Goal: Task Accomplishment & Management: Manage account settings

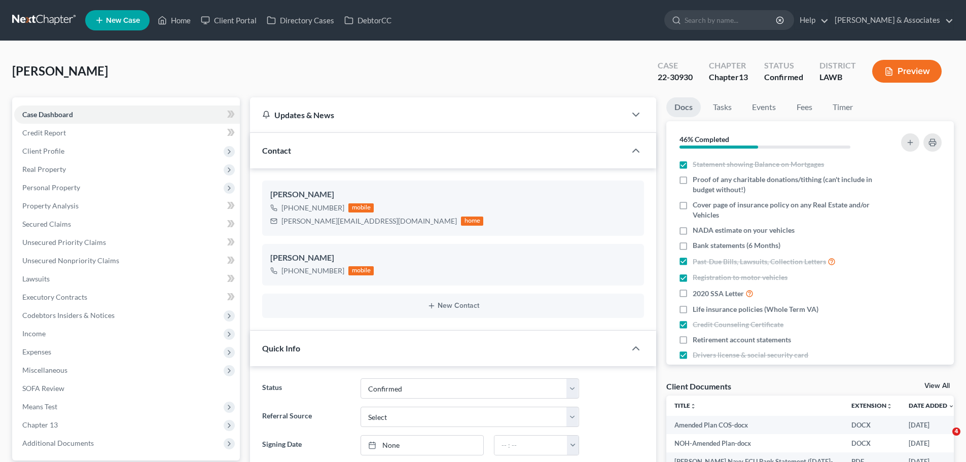
select select "3"
select select "0"
click at [182, 23] on link "Home" at bounding box center [174, 20] width 43 height 18
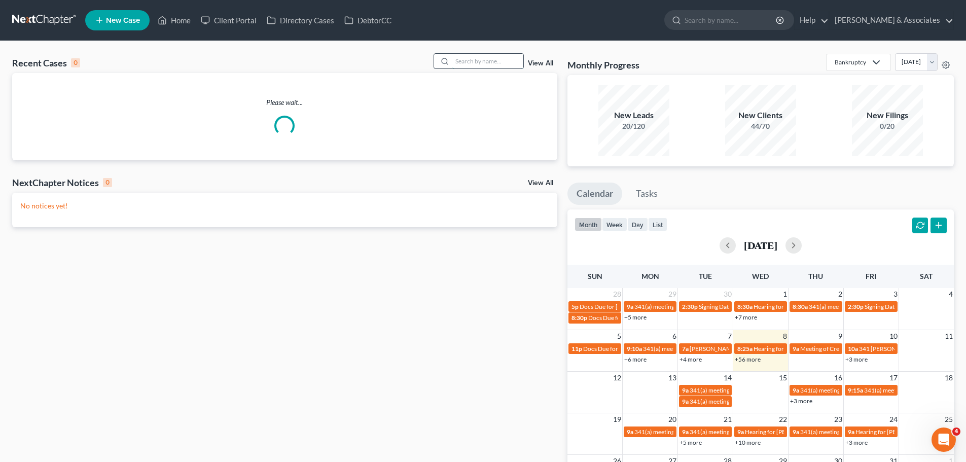
click at [475, 63] on input "search" at bounding box center [487, 61] width 71 height 15
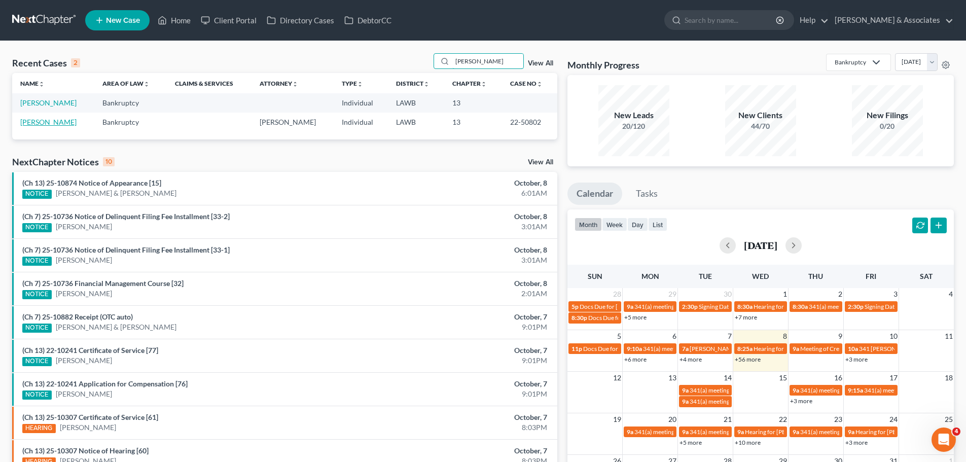
type input "[PERSON_NAME]"
click at [62, 124] on link "[PERSON_NAME]" at bounding box center [48, 122] width 56 height 9
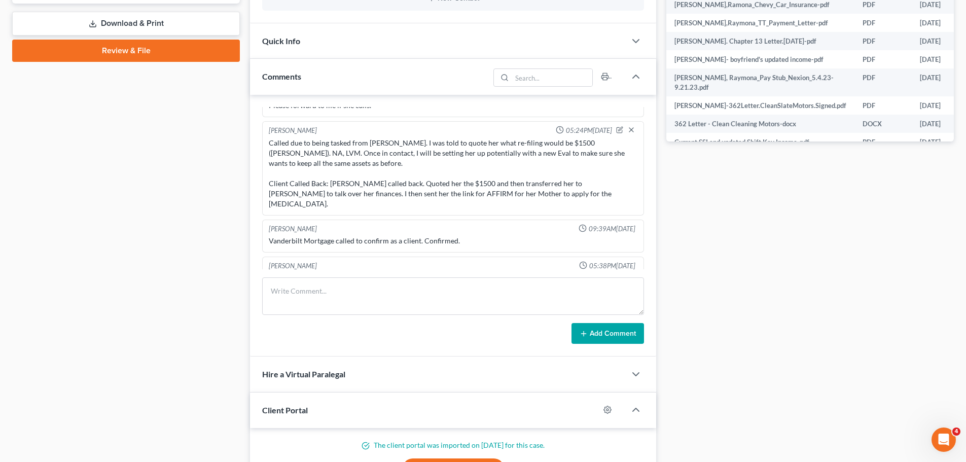
scroll to position [507, 0]
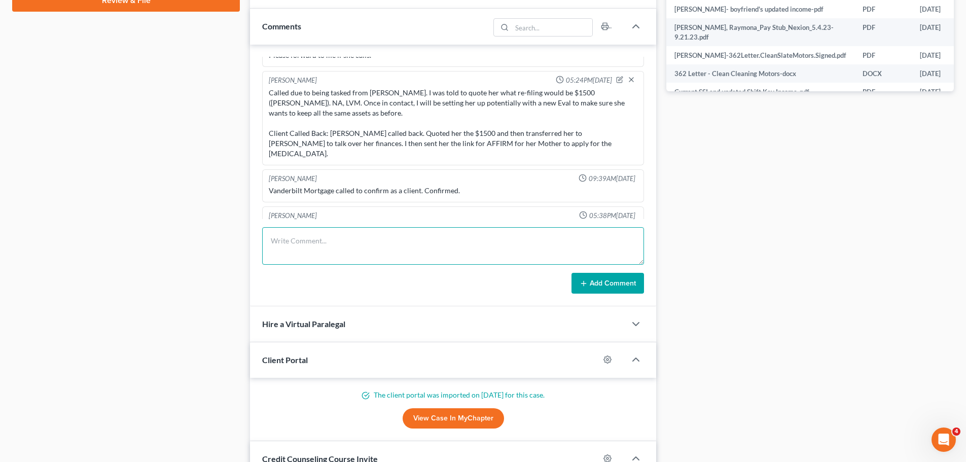
click at [341, 235] on textarea at bounding box center [453, 246] width 382 height 38
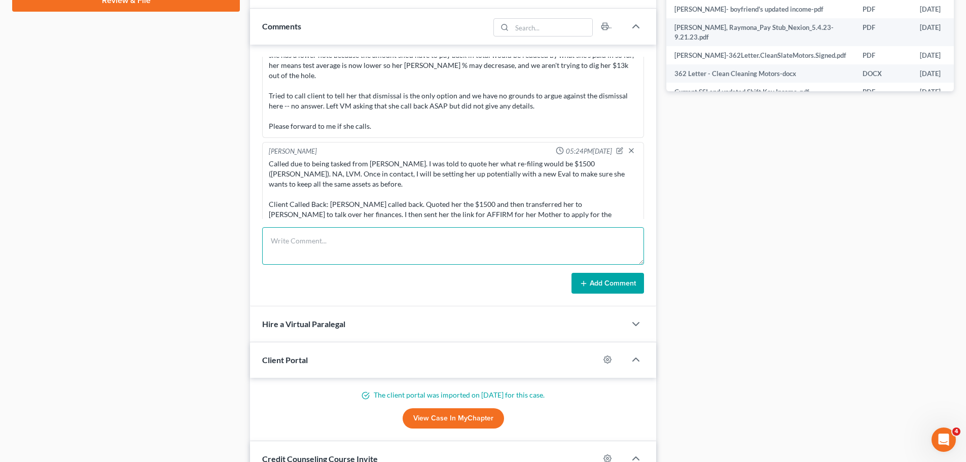
scroll to position [4145, 0]
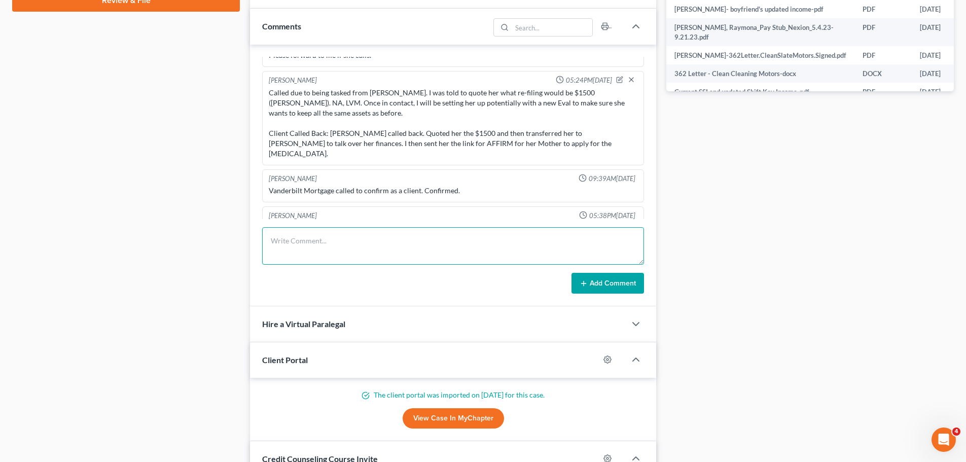
click at [289, 247] on textarea at bounding box center [453, 246] width 382 height 38
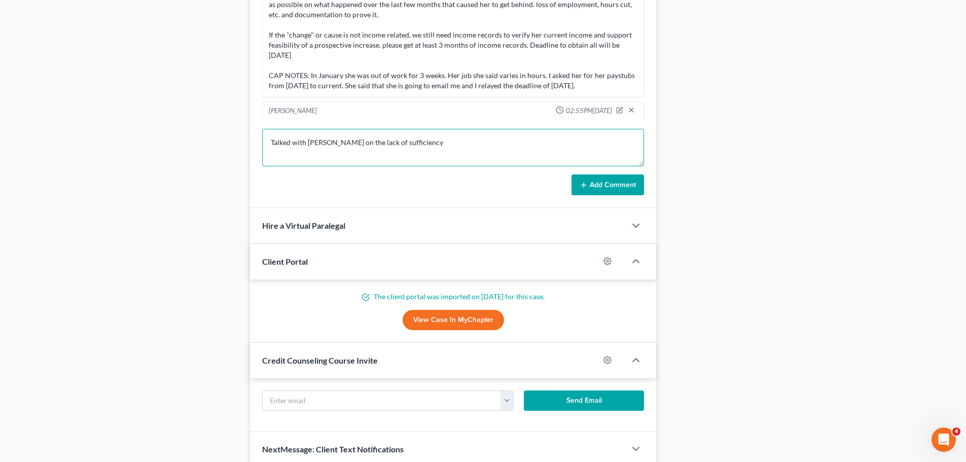
scroll to position [608, 0]
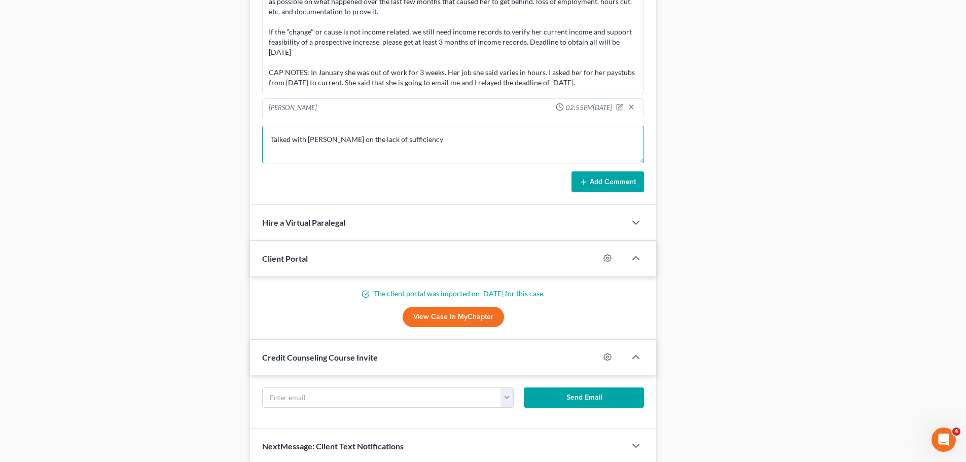
click at [402, 130] on textarea "Talked with [PERSON_NAME] on the lack of sufficiency" at bounding box center [453, 145] width 382 height 38
click at [426, 142] on textarea "Talked with [PERSON_NAME] on the lack of sufficiency" at bounding box center [453, 145] width 382 height 38
paste textarea "Gave her the option to go to the library to print Gave her the option that Offi…"
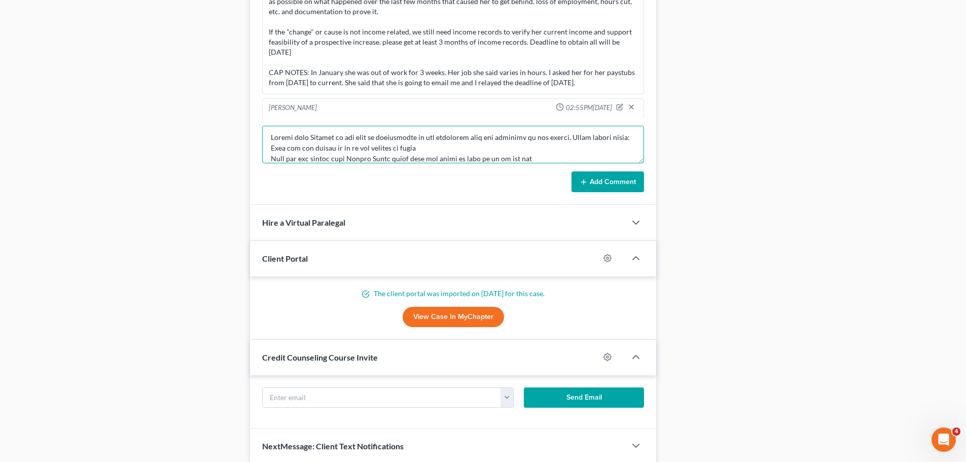
scroll to position [0, 0]
click at [271, 151] on textarea at bounding box center [453, 145] width 382 height 38
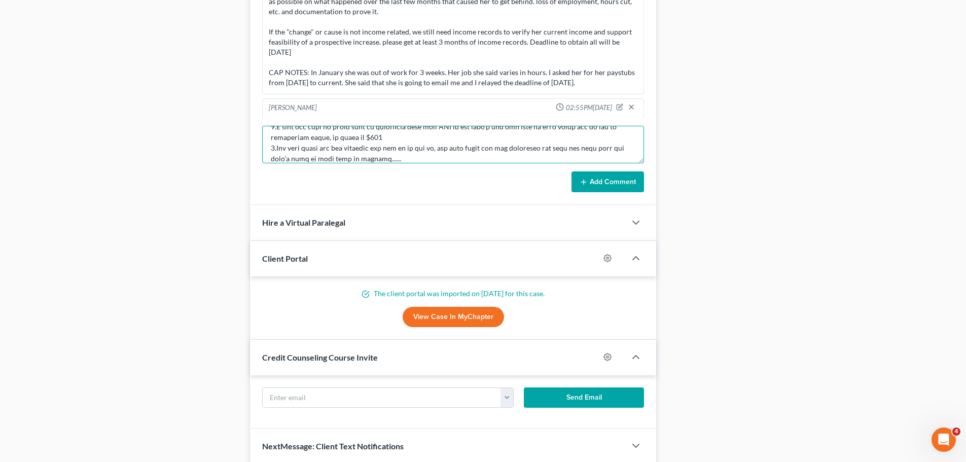
type textarea "Talked with [PERSON_NAME] on the lack of sufficiency of the documents that she …"
click at [615, 183] on button "Add Comment" at bounding box center [607, 181] width 73 height 21
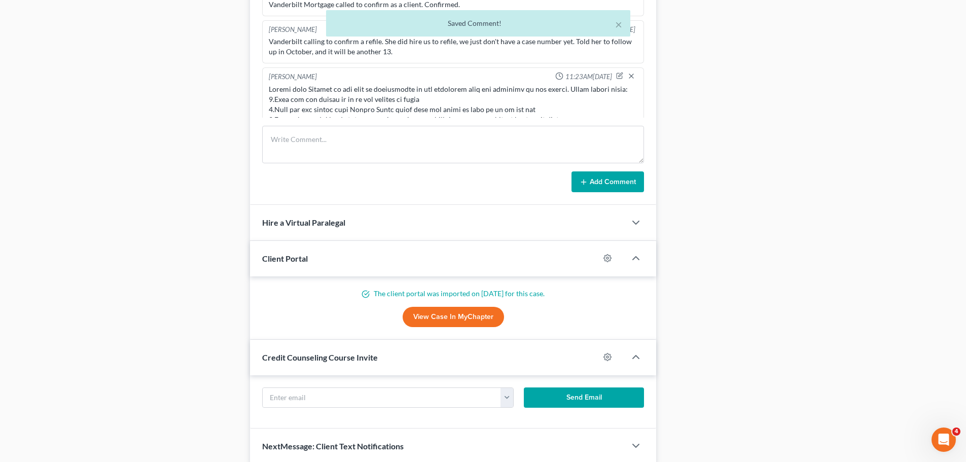
scroll to position [4233, 0]
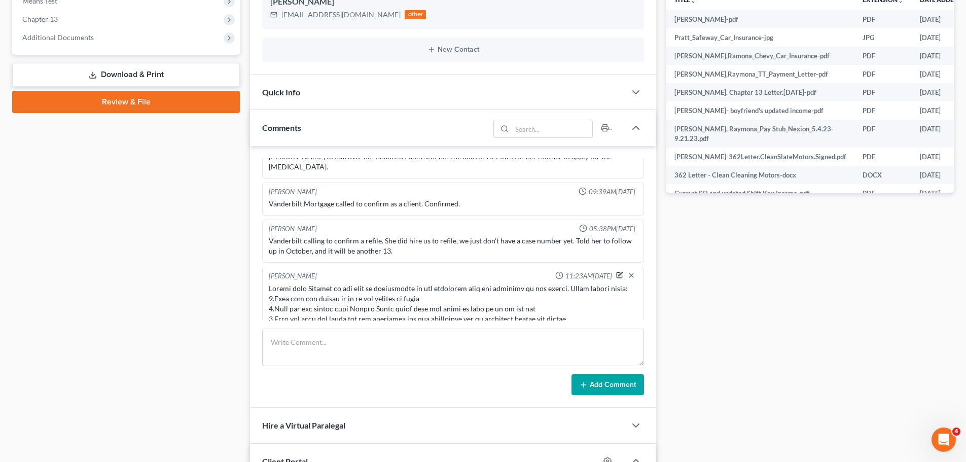
click at [616, 271] on icon "button" at bounding box center [619, 274] width 7 height 7
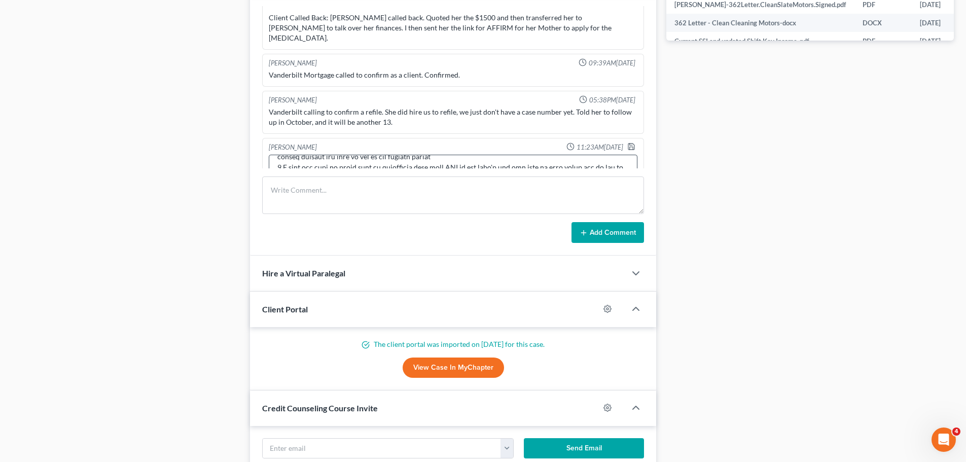
scroll to position [160, 0]
click at [439, 155] on textarea at bounding box center [453, 174] width 369 height 38
paste textarea "ALSO, she did admit that she didn't have enough storage on her phone and she di…"
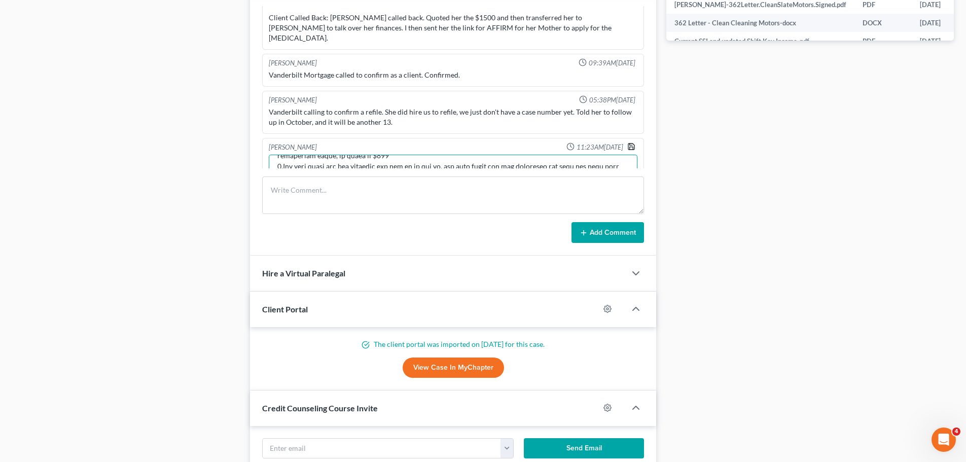
type textarea "Talked with [PERSON_NAME] on the lack of sufficiency of the documents that she …"
click at [628, 142] on icon "button" at bounding box center [631, 146] width 8 height 8
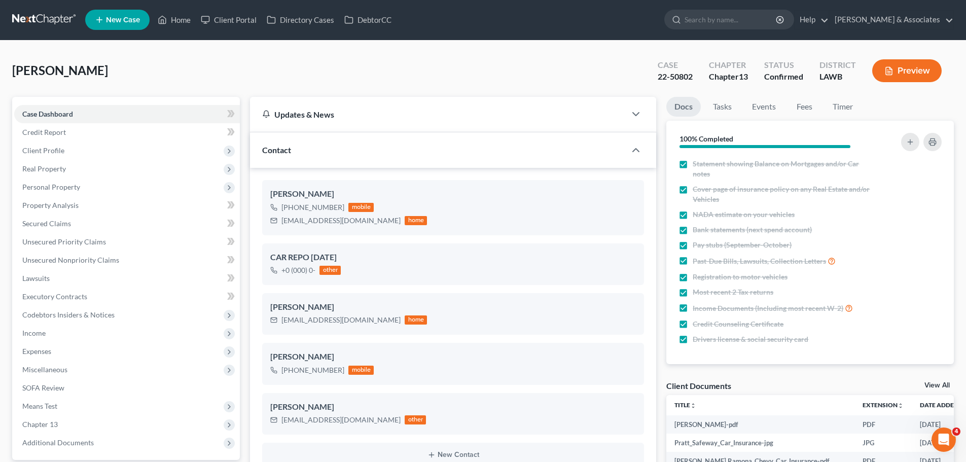
scroll to position [0, 0]
click at [177, 14] on link "Home" at bounding box center [174, 20] width 43 height 18
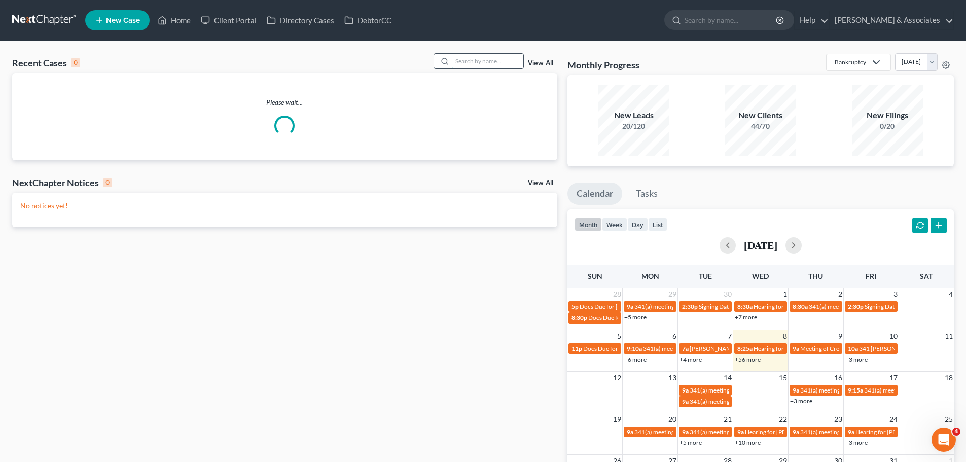
click at [470, 59] on input "search" at bounding box center [487, 61] width 71 height 15
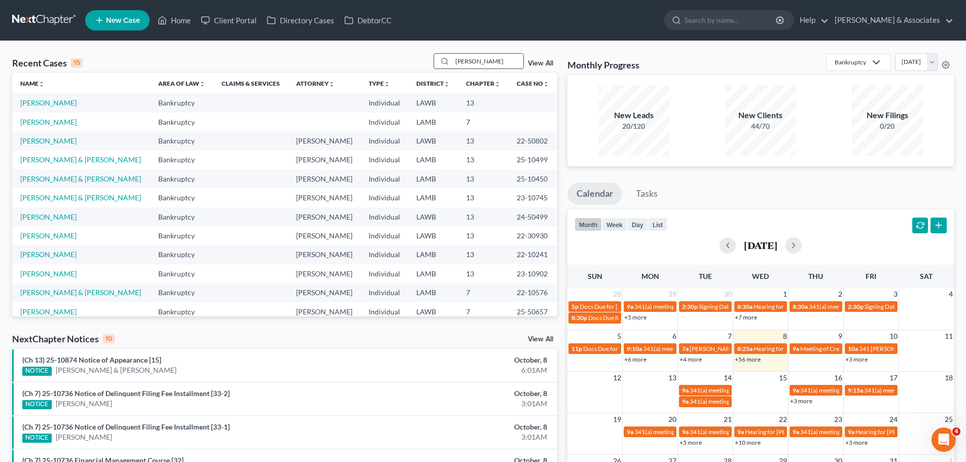
type input "[PERSON_NAME]"
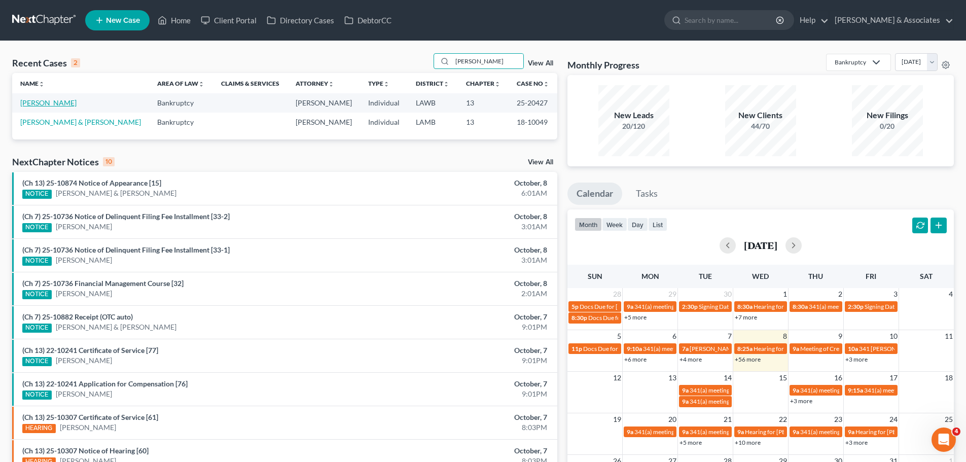
click at [48, 106] on link "[PERSON_NAME]" at bounding box center [48, 102] width 56 height 9
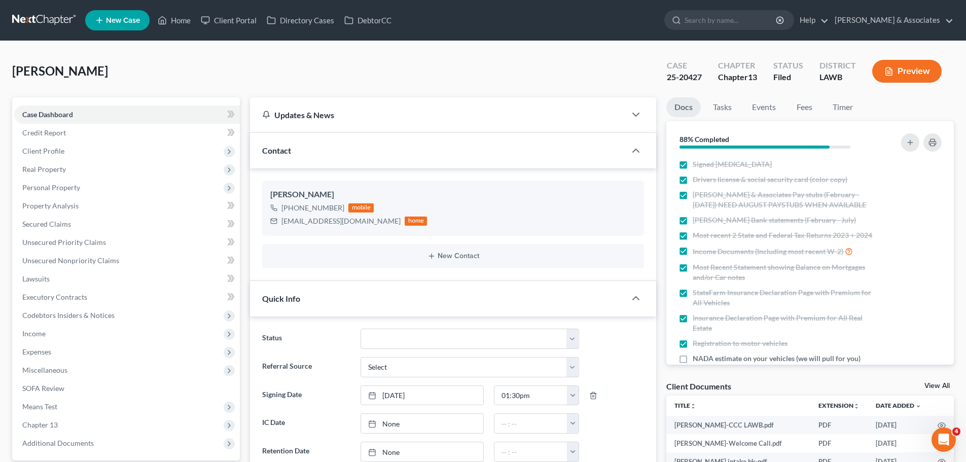
scroll to position [1053, 0]
click at [765, 109] on link "Events" at bounding box center [764, 107] width 40 height 20
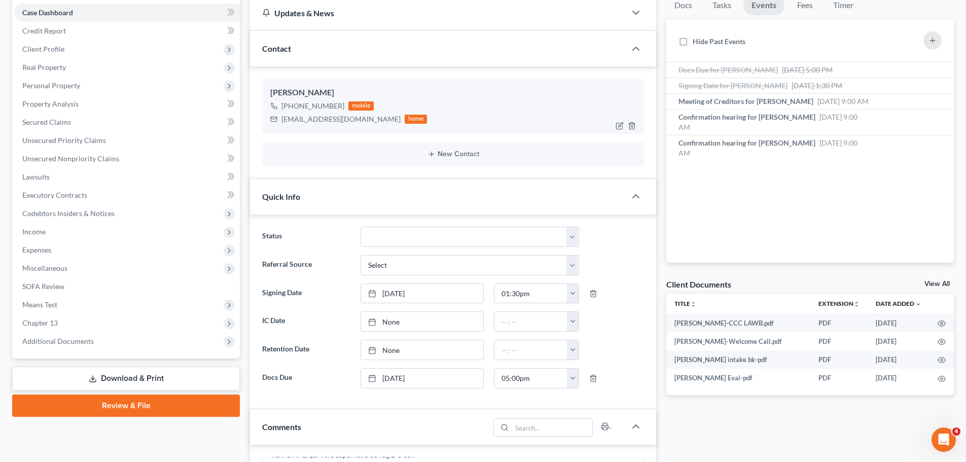
scroll to position [101, 0]
drag, startPoint x: 270, startPoint y: 92, endPoint x: 331, endPoint y: 93, distance: 60.8
click at [331, 93] on div "[PERSON_NAME]" at bounding box center [453, 93] width 366 height 12
copy div "[PERSON_NAME]"
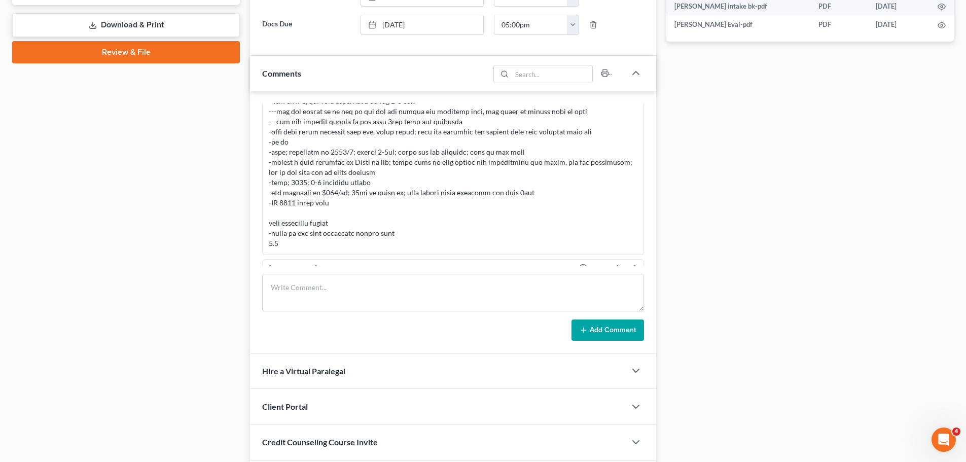
scroll to position [507, 0]
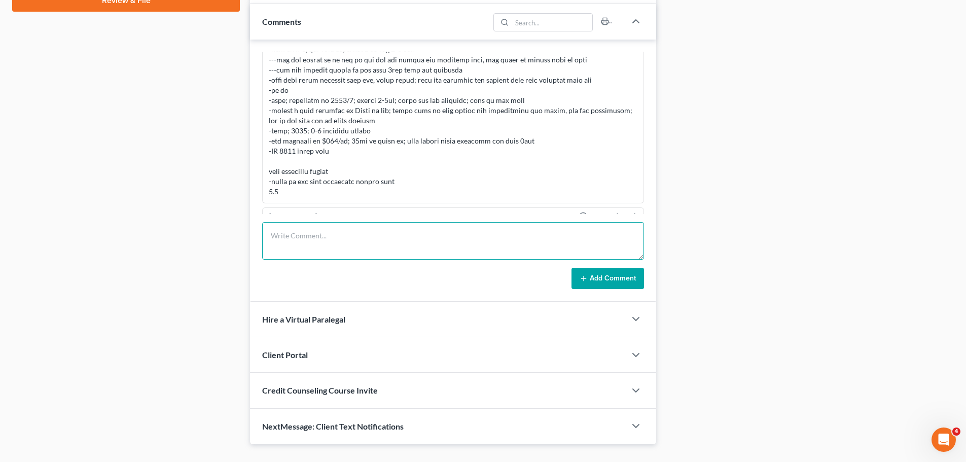
click at [329, 233] on textarea at bounding box center [453, 241] width 382 height 38
type textarea "W"
paste textarea "The TT's assistant that she talked to said that she has more money (disposable)…"
type textarea "Questions that she has before her 341 hearing. The TT's assistant that she talk…"
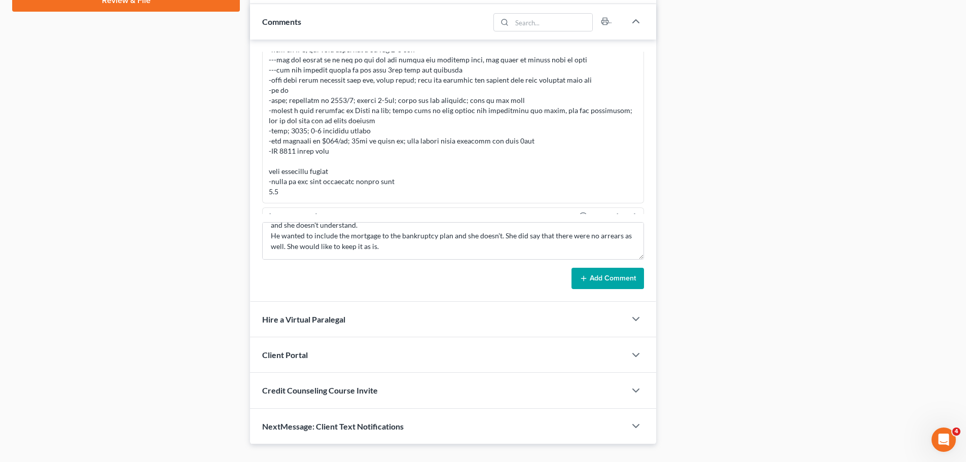
click at [586, 280] on icon at bounding box center [584, 278] width 8 height 8
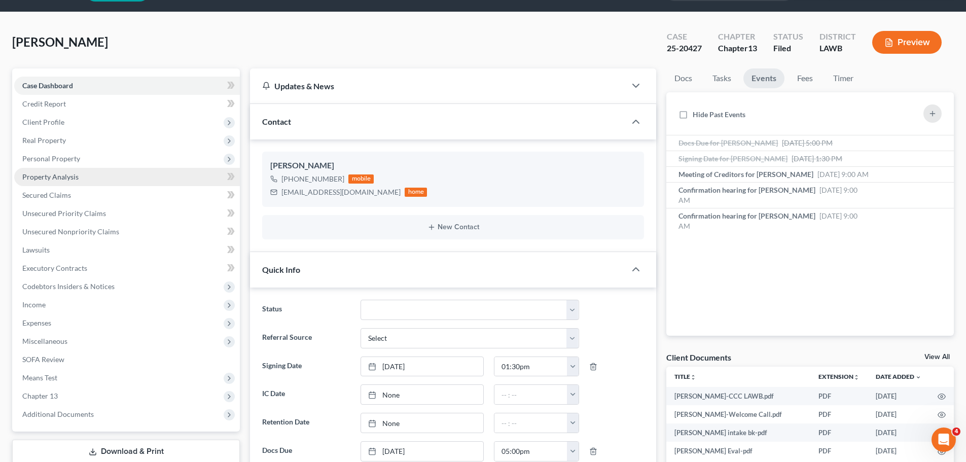
scroll to position [0, 0]
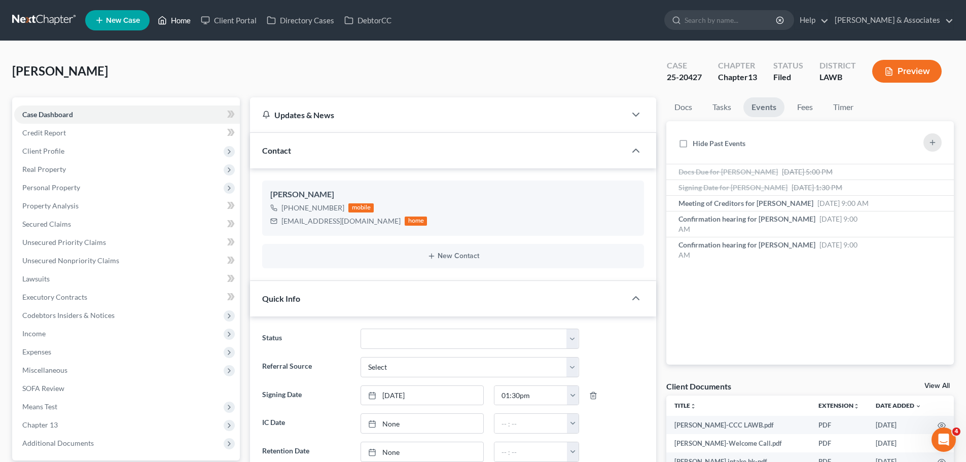
click at [175, 11] on link "Home" at bounding box center [174, 20] width 43 height 18
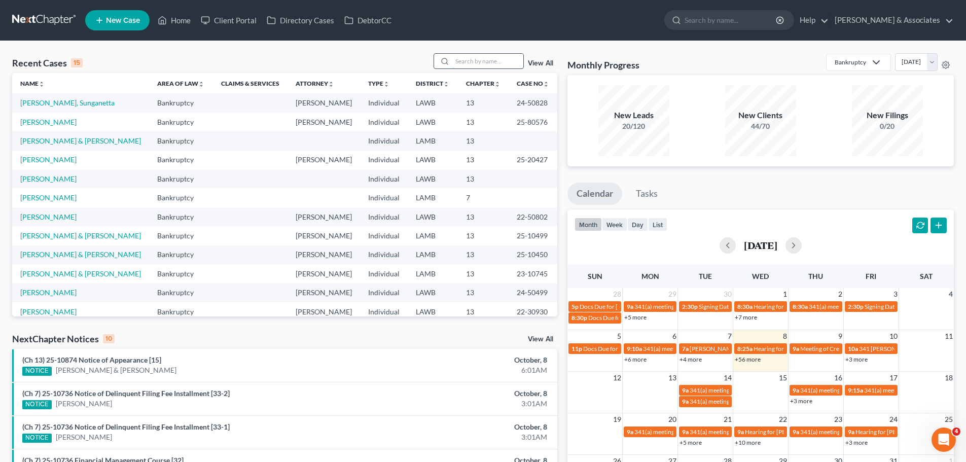
click at [467, 64] on input "search" at bounding box center [487, 61] width 71 height 15
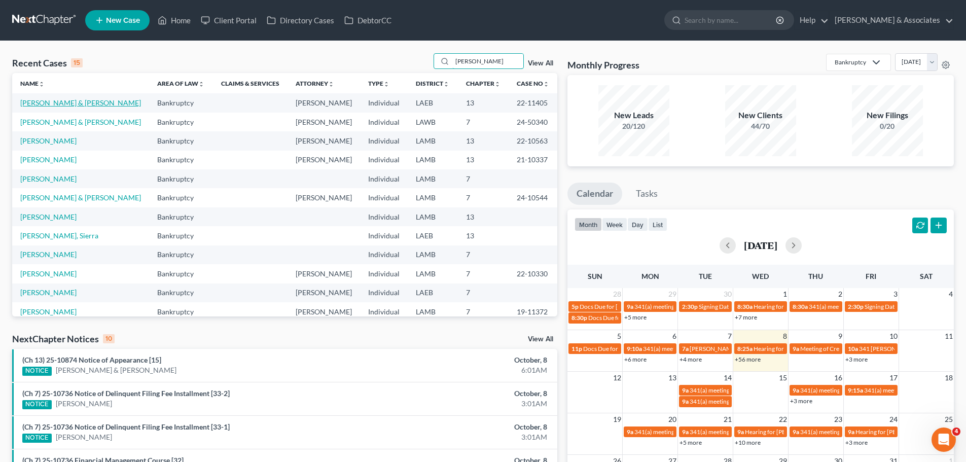
type input "[PERSON_NAME]"
click at [80, 102] on link "[PERSON_NAME] & [PERSON_NAME]" at bounding box center [80, 102] width 121 height 9
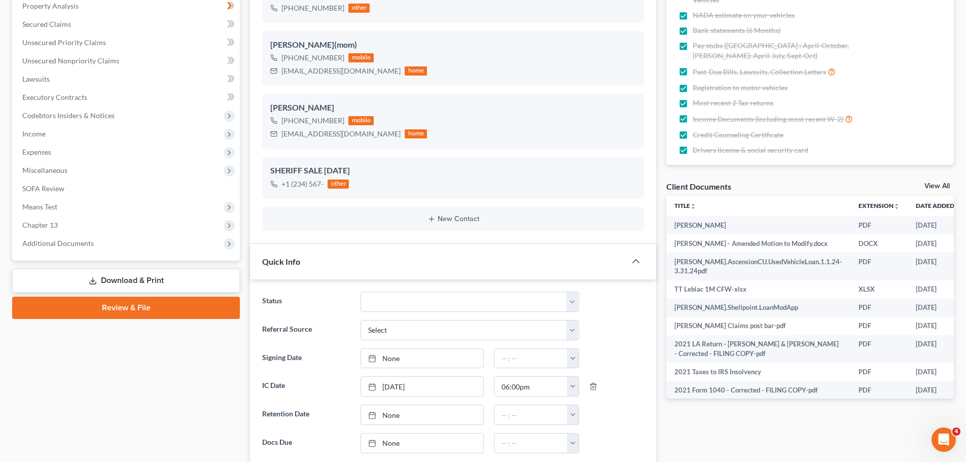
scroll to position [203, 0]
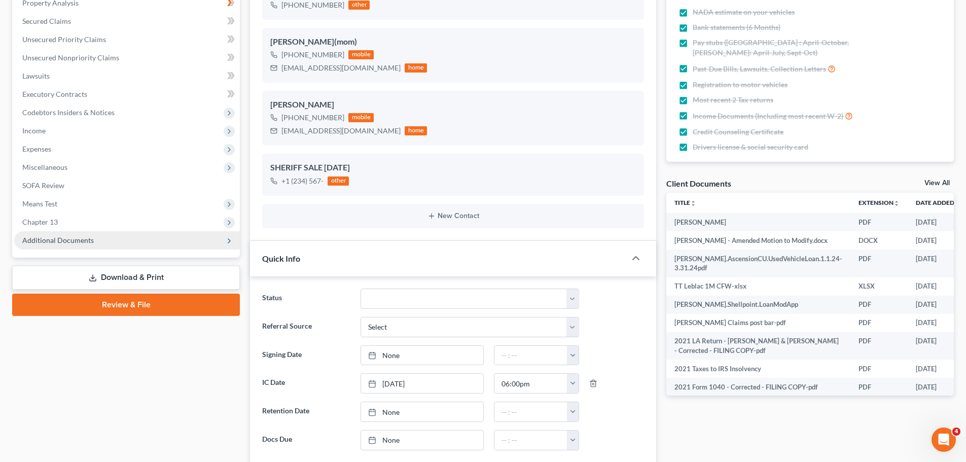
click at [52, 241] on span "Additional Documents" at bounding box center [57, 240] width 71 height 9
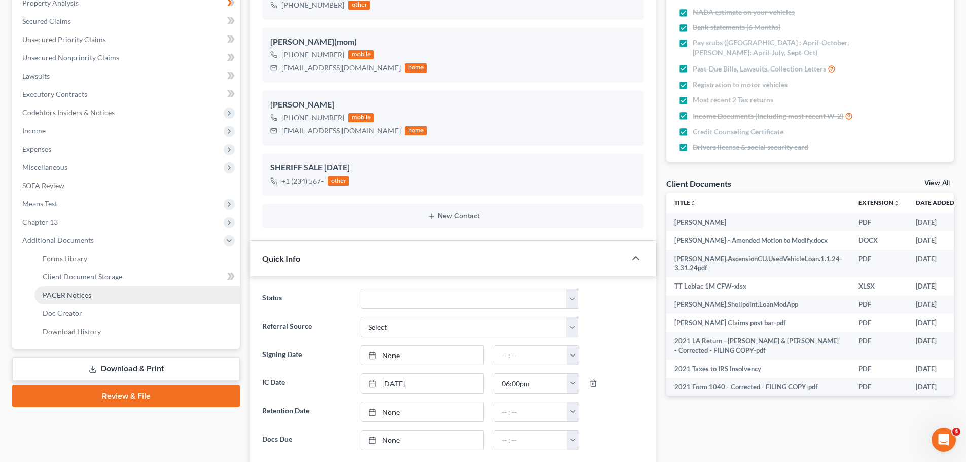
click at [74, 293] on span "PACER Notices" at bounding box center [67, 295] width 49 height 9
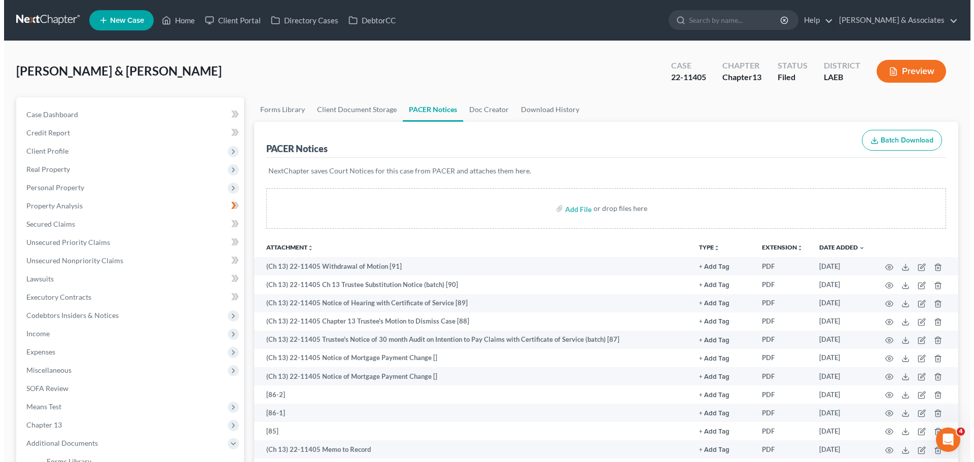
scroll to position [152, 0]
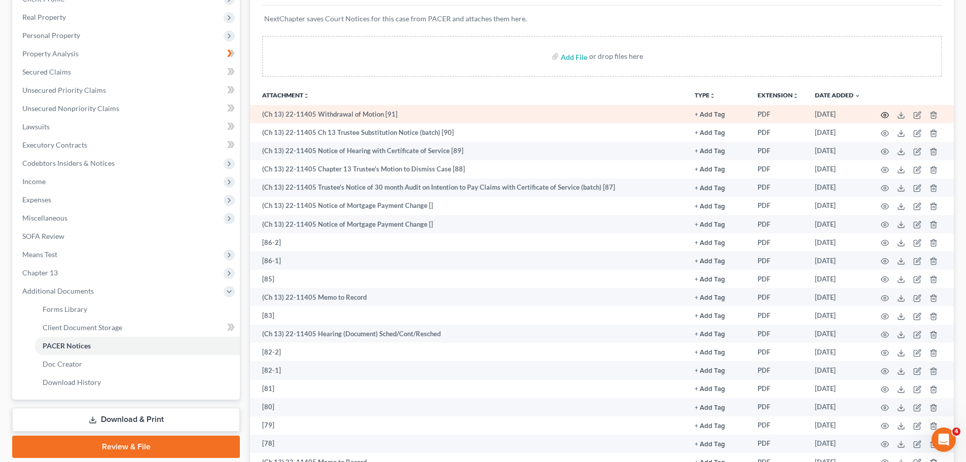
click at [882, 112] on icon "button" at bounding box center [885, 115] width 8 height 8
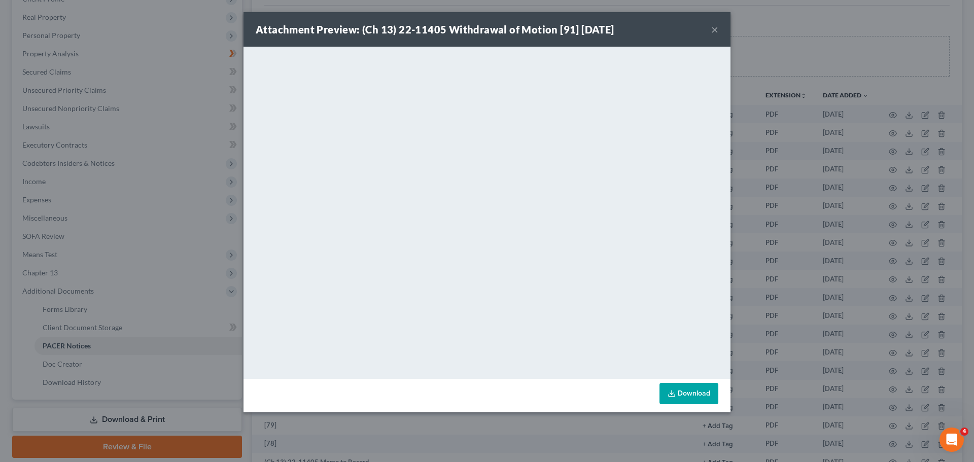
click at [717, 25] on button "×" at bounding box center [714, 29] width 7 height 12
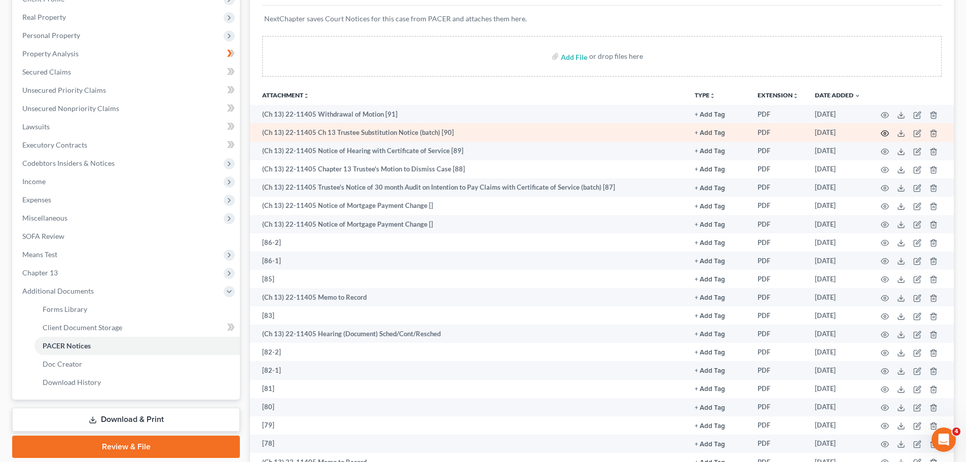
click at [886, 129] on icon "button" at bounding box center [885, 133] width 8 height 8
